Goal: Information Seeking & Learning: Understand process/instructions

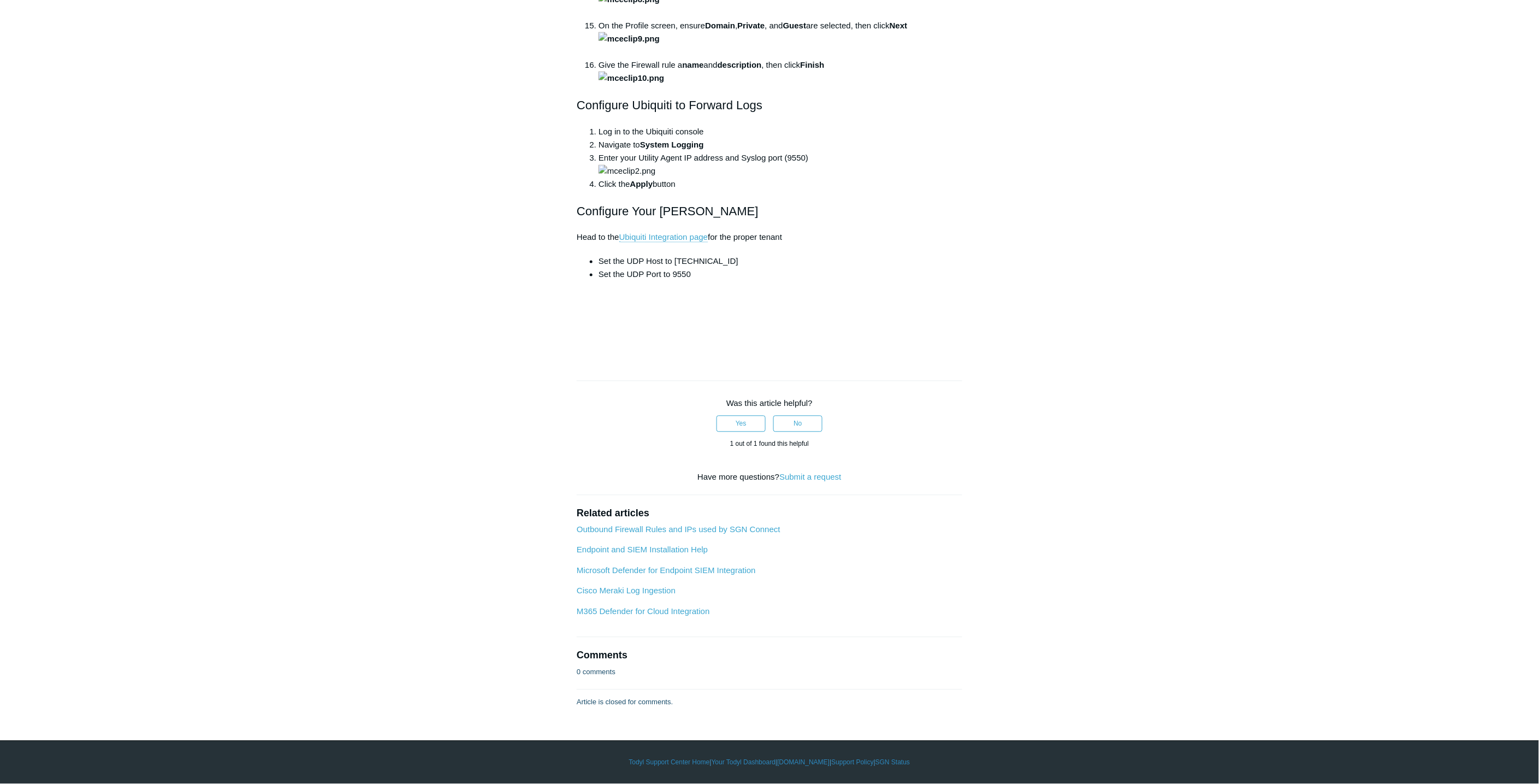
scroll to position [3337, 0]
click at [1046, 425] on div "Articles in this section 1Password SIEM Integration Amazon Web Service (AWS) Cl…" at bounding box center [770, 29] width 633 height 1359
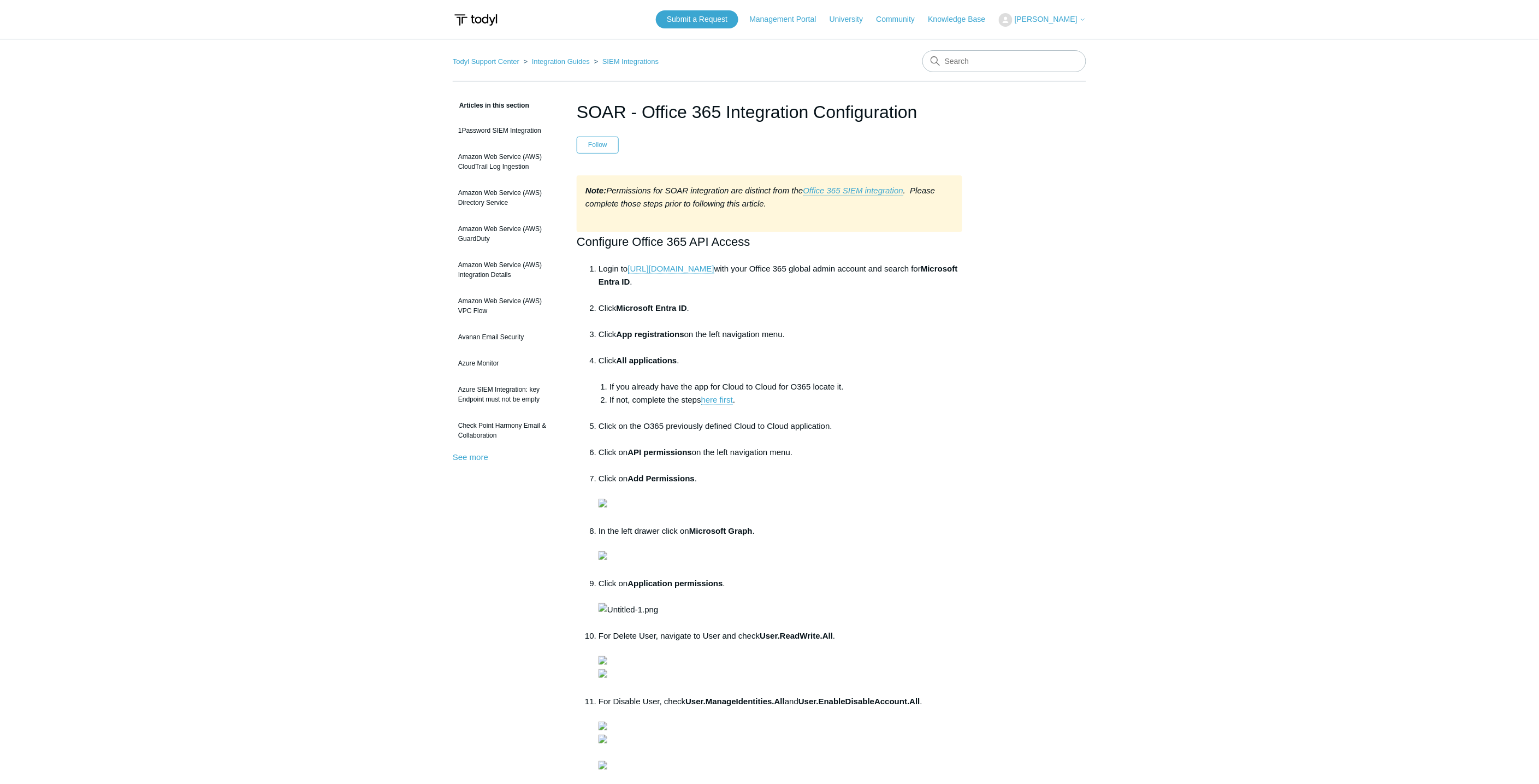
click at [988, 294] on div "Articles in this section 1Password SIEM Integration Amazon Web Service (AWS) Cl…" at bounding box center [770, 692] width 633 height 1186
click at [402, 241] on main "Todyl Support Center Integration Guides SIEM Integrations Articles in this sect…" at bounding box center [770, 663] width 1539 height 1247
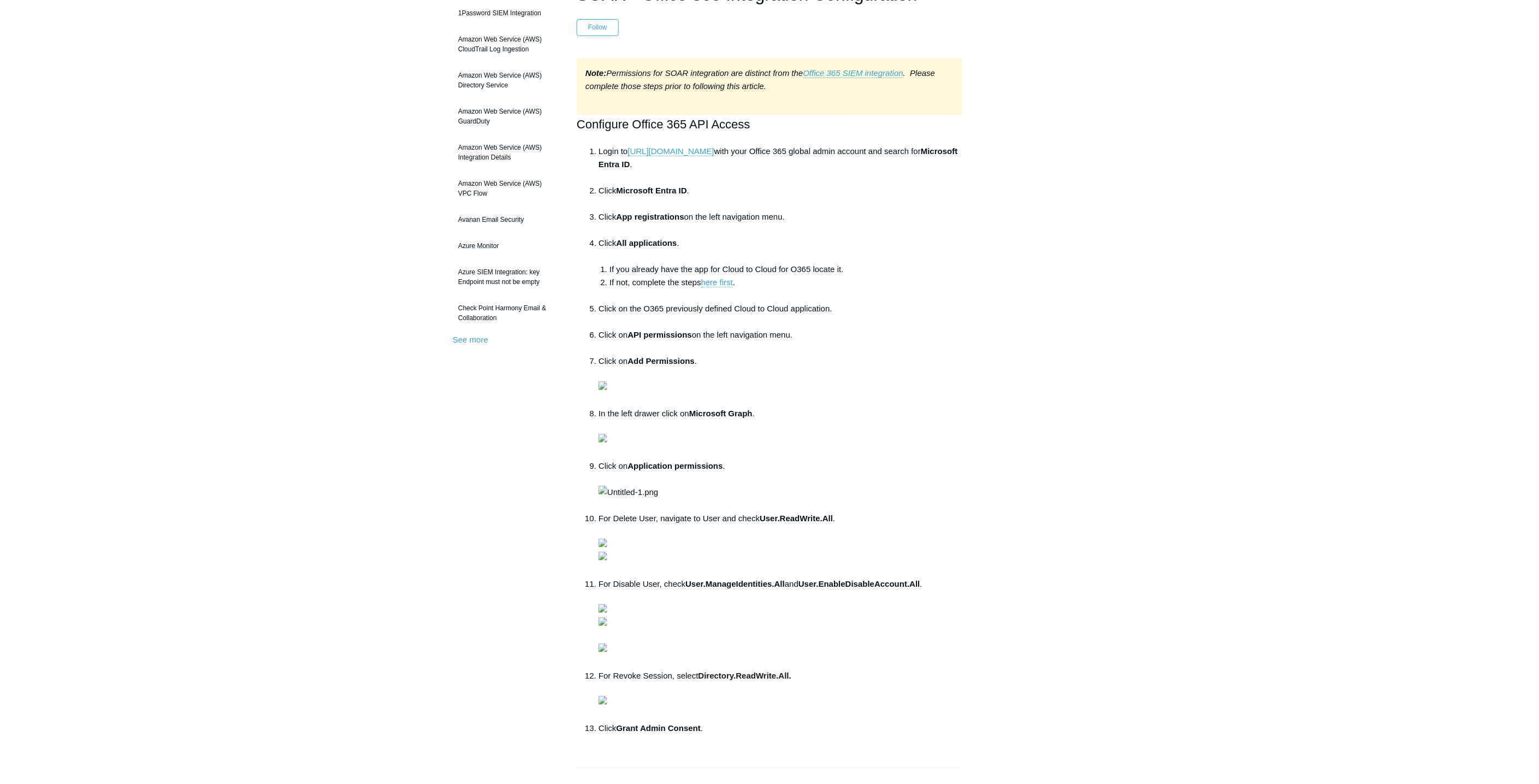
scroll to position [121, 0]
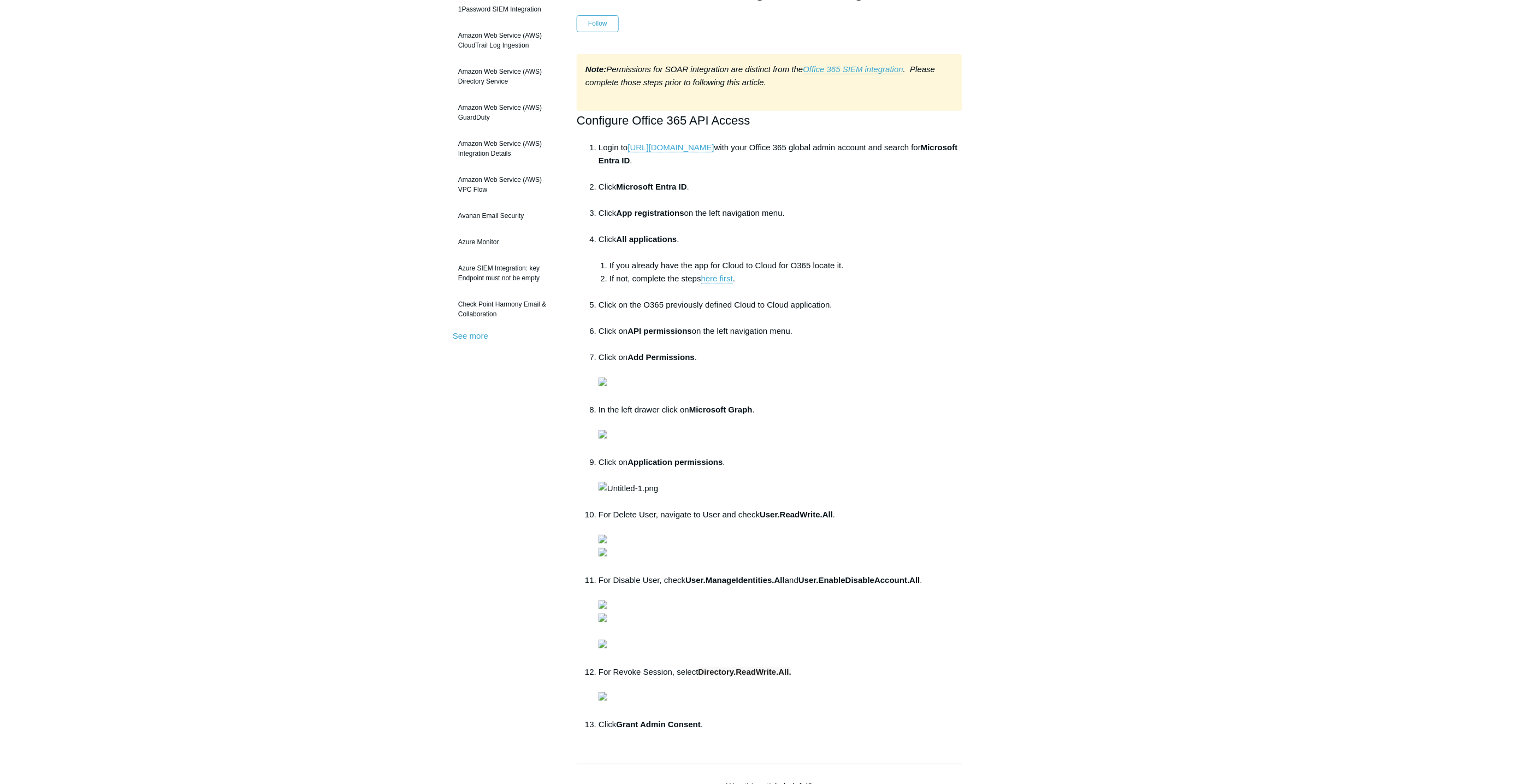
click at [404, 449] on main "Todyl Support Center Integration Guides SIEM Integrations Articles in this sect…" at bounding box center [770, 541] width 1539 height 1247
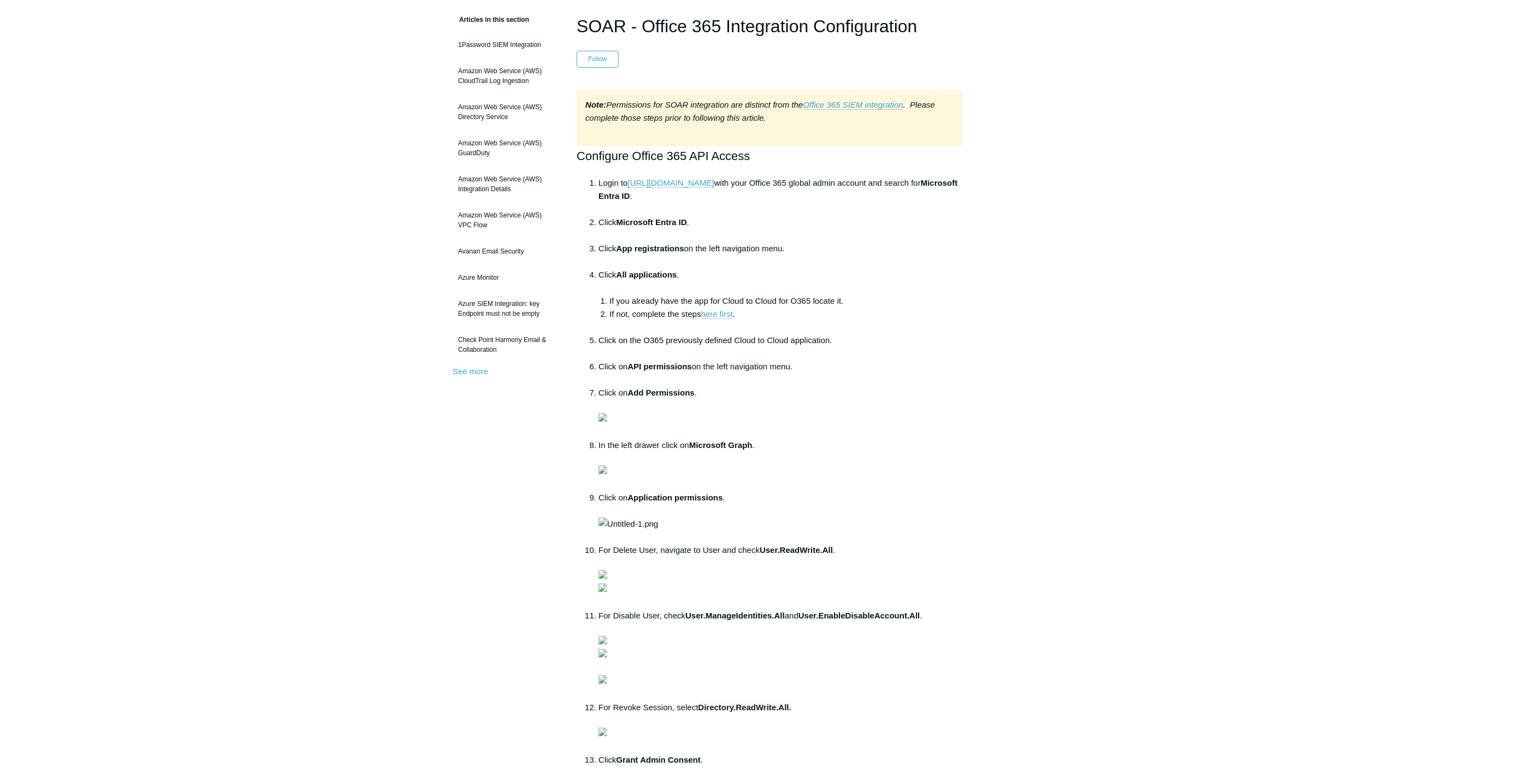
scroll to position [0, 0]
